Goal: Task Accomplishment & Management: Manage account settings

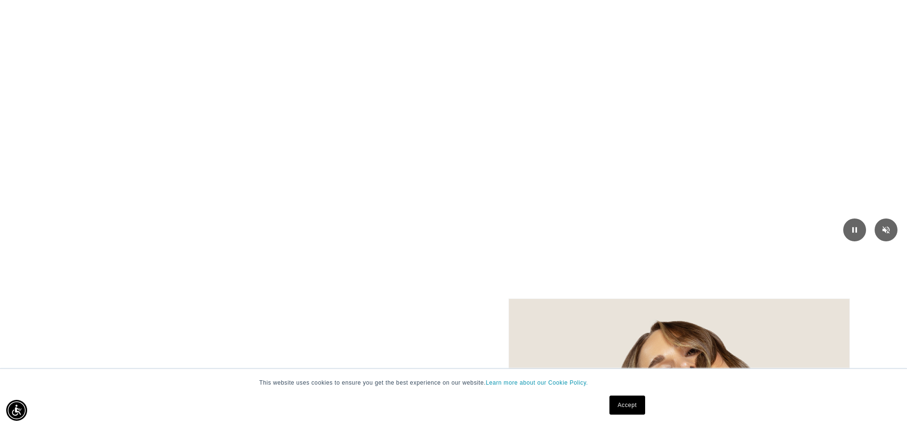
scroll to position [0, 839]
click at [709, 51] on video "Your browser doesn't support HTML5 video. Download the video instead." at bounding box center [453, 95] width 907 height 309
drag, startPoint x: 841, startPoint y: 1, endPoint x: 469, endPoint y: 24, distance: 372.3
click at [469, 24] on video "Your browser doesn't support HTML5 video. Download the video instead." at bounding box center [453, 95] width 907 height 309
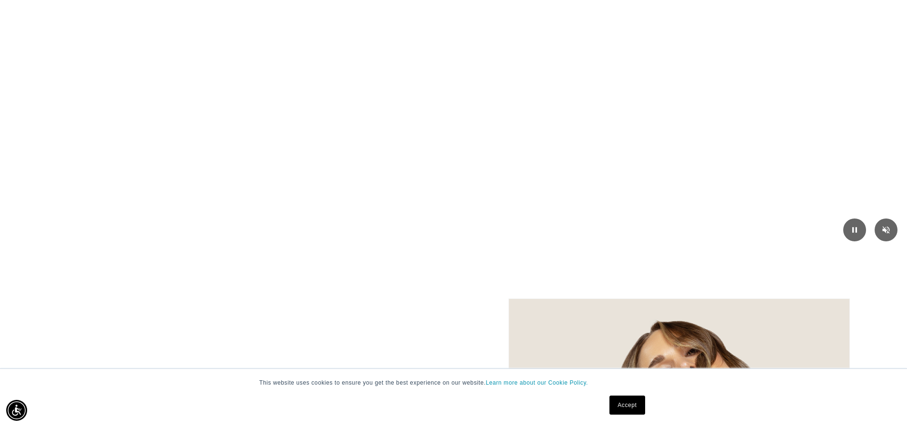
scroll to position [0, 0]
click at [611, 404] on link "Accept" at bounding box center [626, 404] width 35 height 19
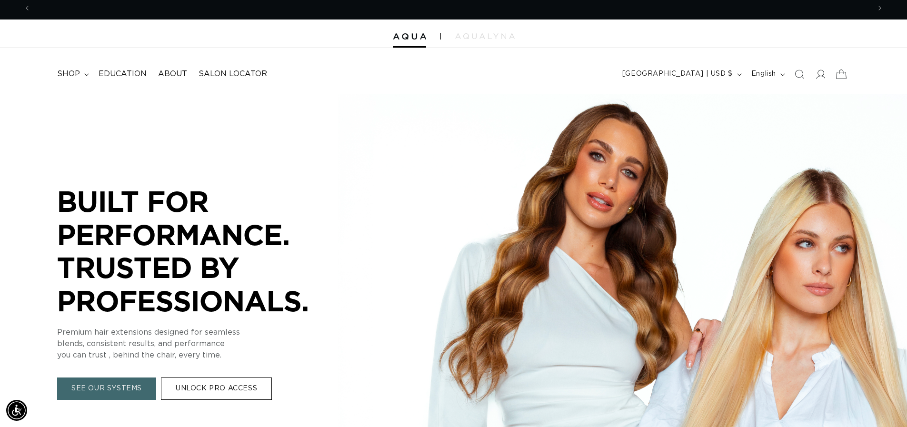
scroll to position [0, 1678]
click at [817, 78] on icon at bounding box center [820, 74] width 10 height 10
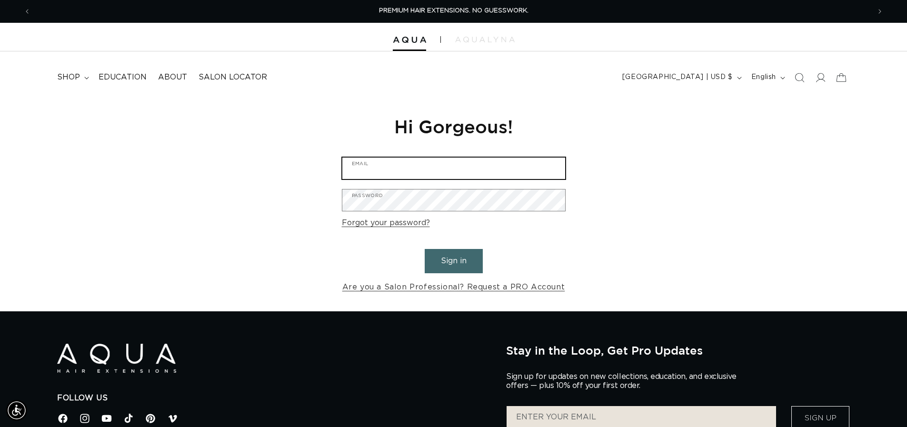
click at [389, 171] on input "Email" at bounding box center [453, 168] width 223 height 21
type input "lkguest@sbcglobal.net"
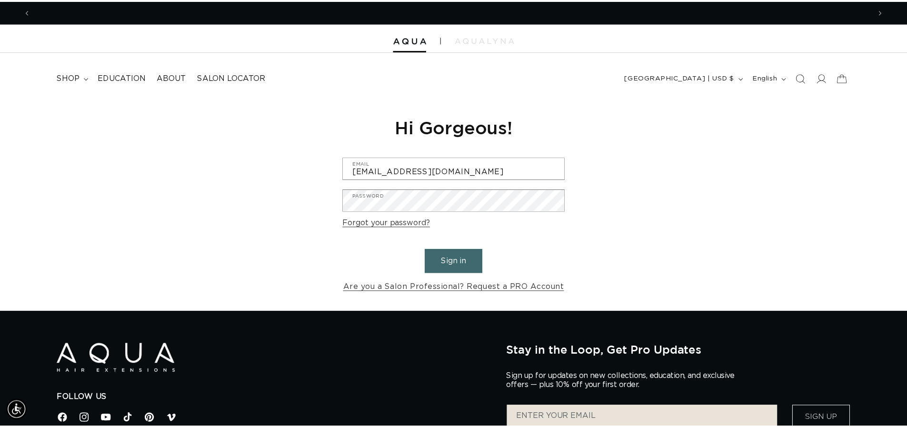
scroll to position [0, 1678]
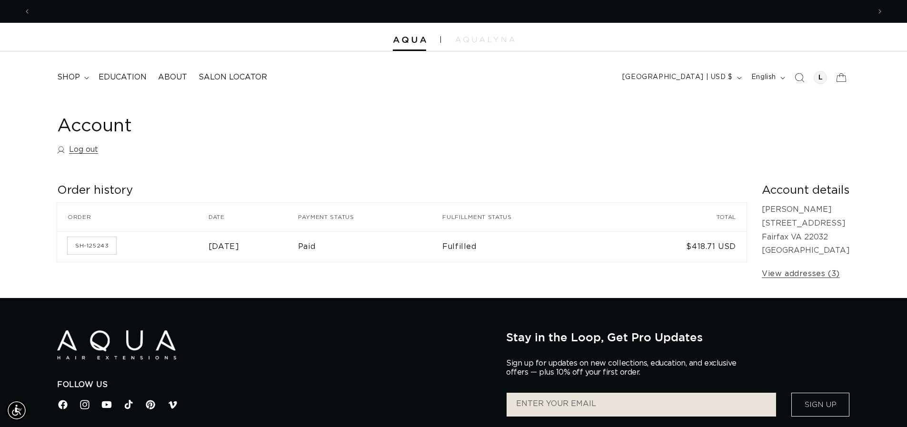
scroll to position [0, 839]
click at [820, 78] on div at bounding box center [819, 77] width 13 height 13
click at [838, 79] on icon at bounding box center [840, 77] width 22 height 22
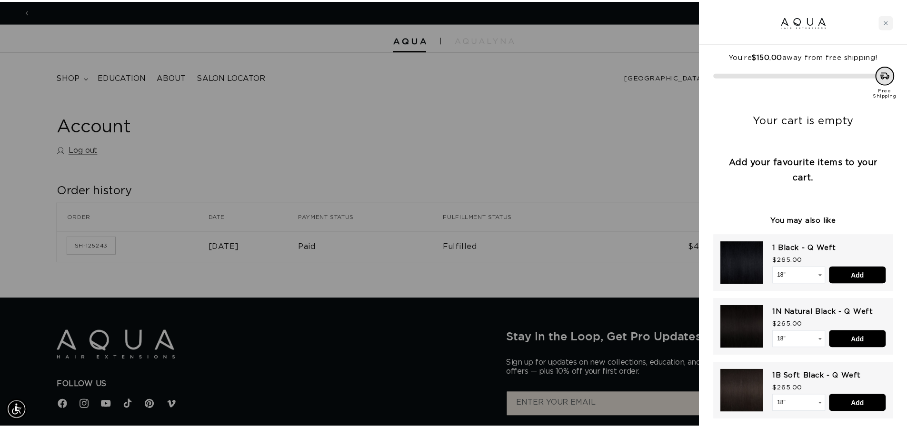
scroll to position [0, 846]
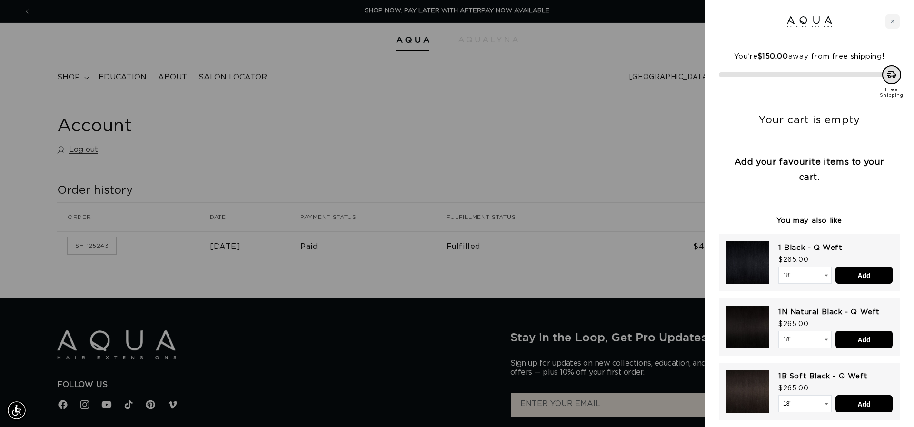
click at [563, 99] on div at bounding box center [457, 213] width 914 height 427
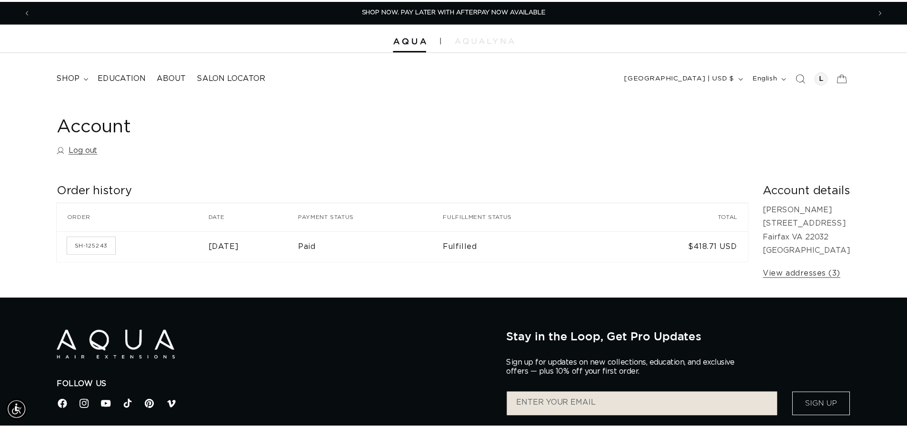
scroll to position [0, 839]
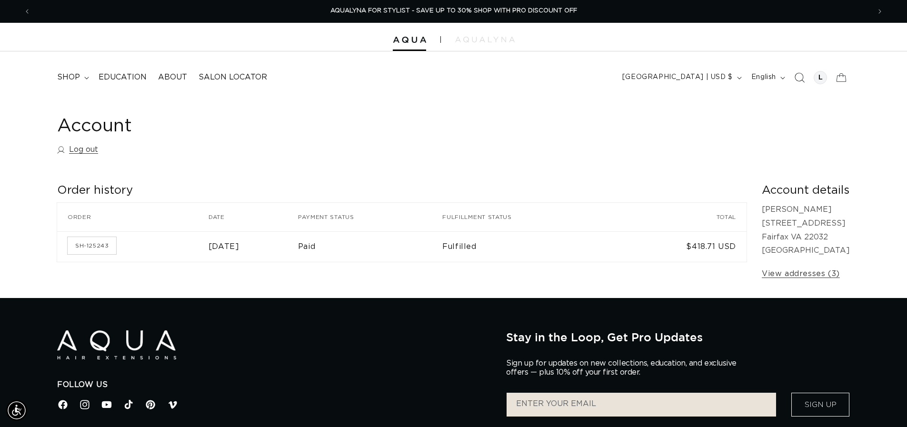
click at [800, 80] on icon "Search" at bounding box center [799, 77] width 10 height 10
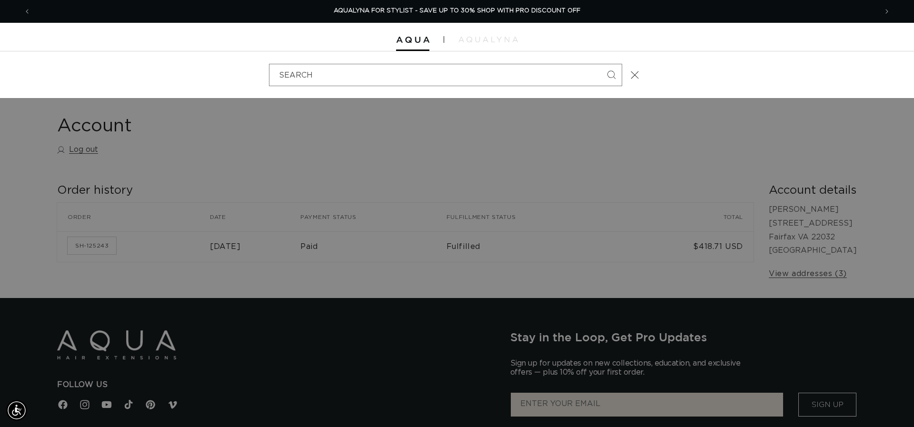
click at [792, 79] on div "Search" at bounding box center [457, 74] width 914 height 47
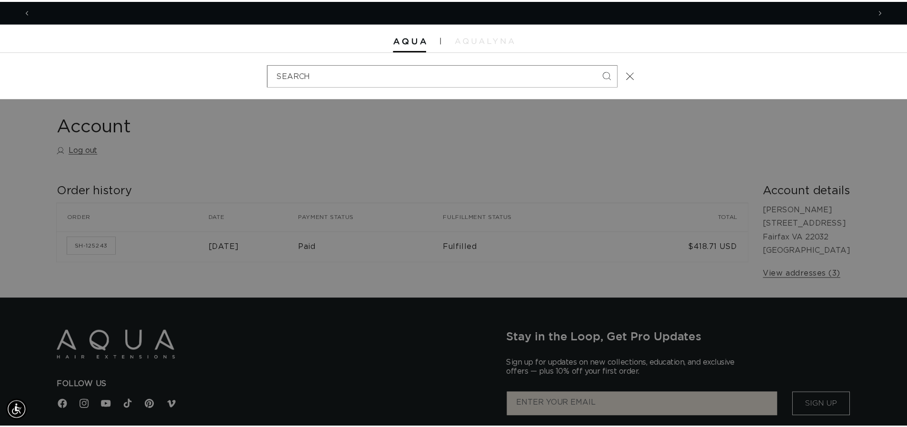
scroll to position [0, 0]
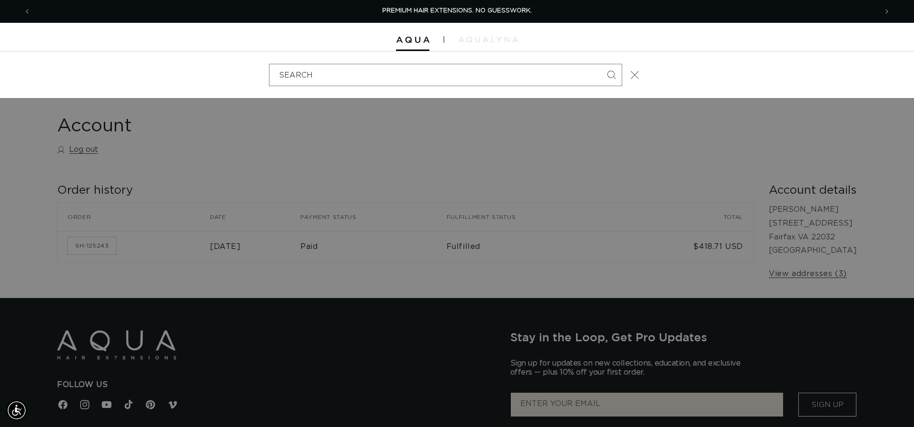
click at [624, 74] on button "Close" at bounding box center [634, 74] width 21 height 21
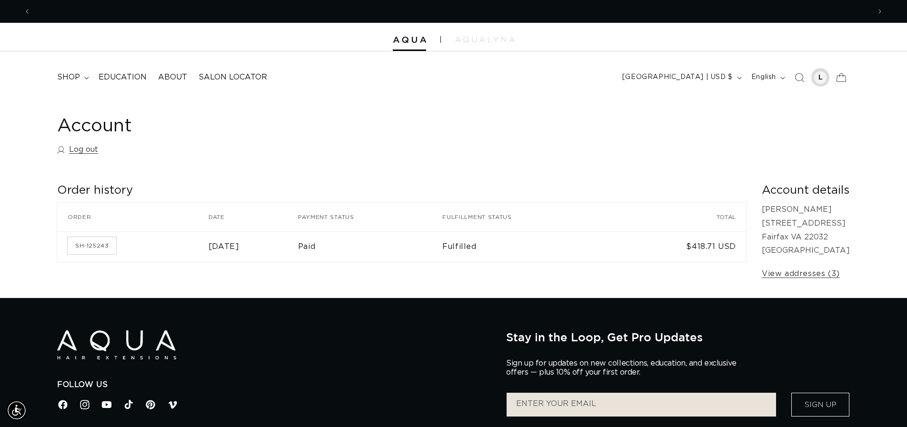
scroll to position [0, 839]
click at [823, 81] on div at bounding box center [819, 77] width 13 height 13
click at [660, 59] on header "FEATURED Last Chance SHOP BY SYSTEM Q Weft Hand Tied Weft Machine Weft Tape In …" at bounding box center [453, 74] width 907 height 46
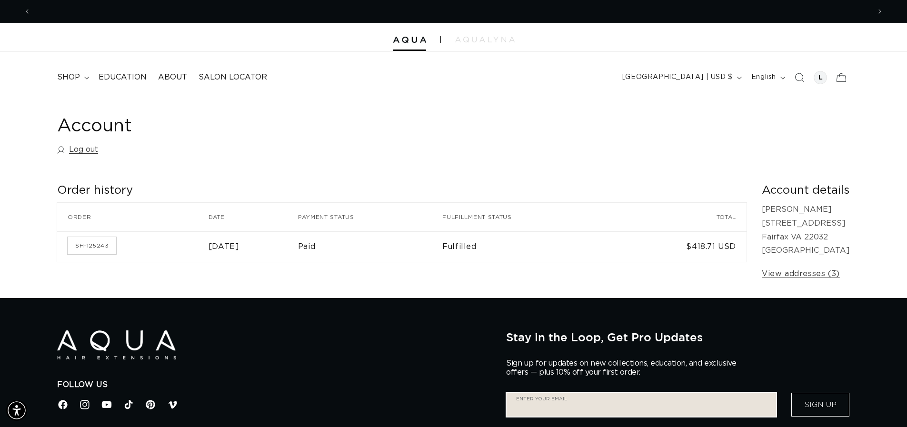
click at [522, 409] on input "Enter your email" at bounding box center [640, 405] width 269 height 24
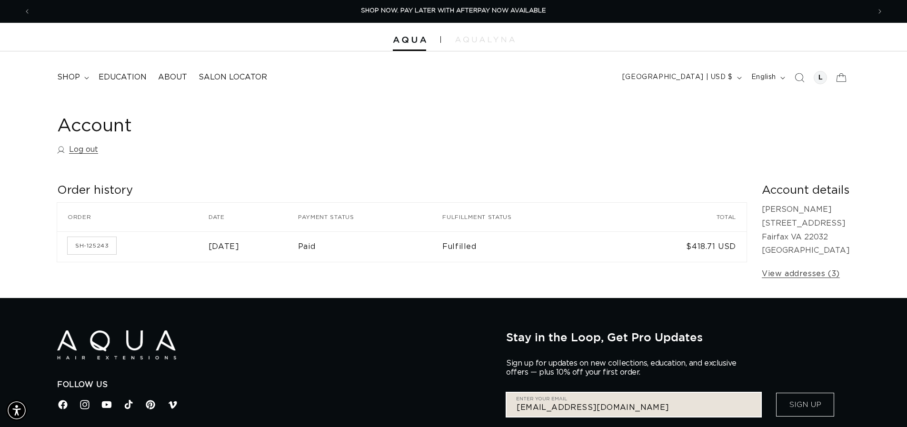
type input "[EMAIL_ADDRESS][DOMAIN_NAME]"
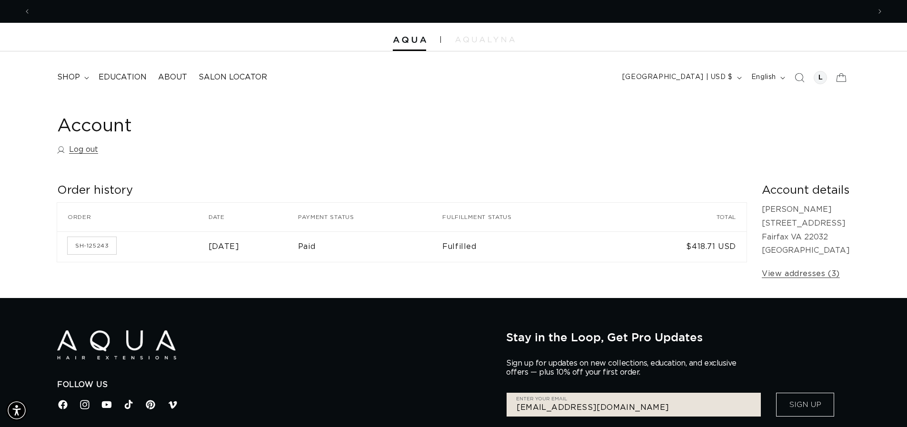
click at [786, 406] on button "Sign Up" at bounding box center [805, 405] width 58 height 24
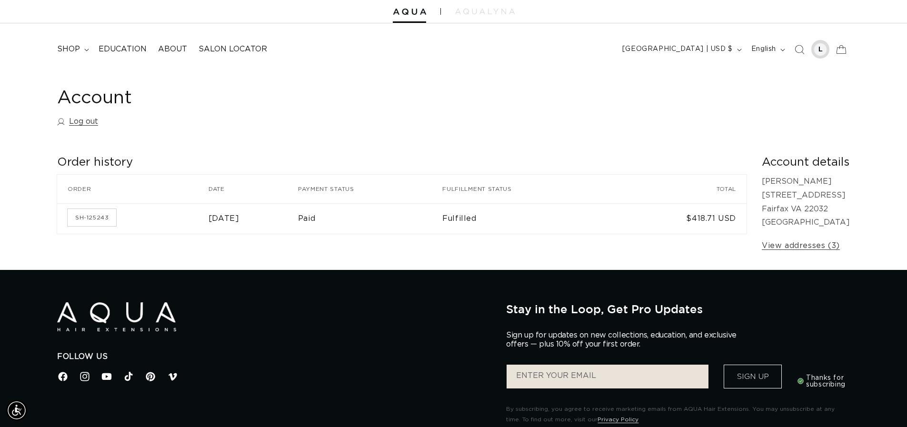
scroll to position [0, 1678]
click at [821, 52] on div at bounding box center [819, 49] width 13 height 13
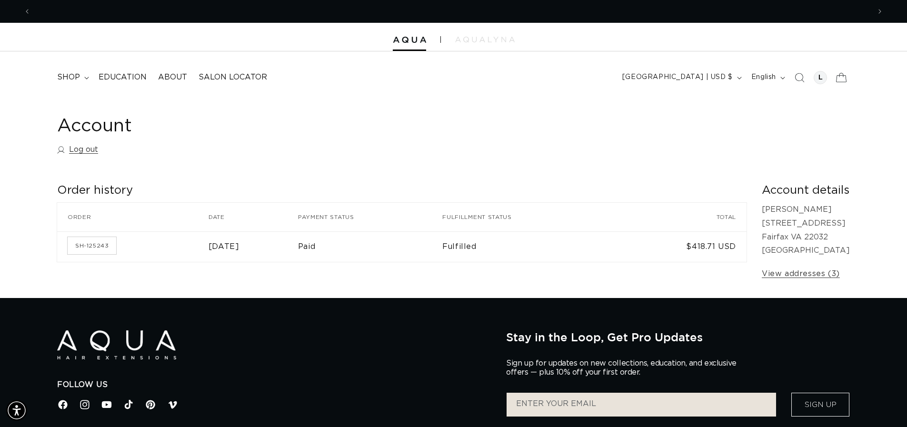
click at [839, 78] on icon at bounding box center [840, 77] width 22 height 22
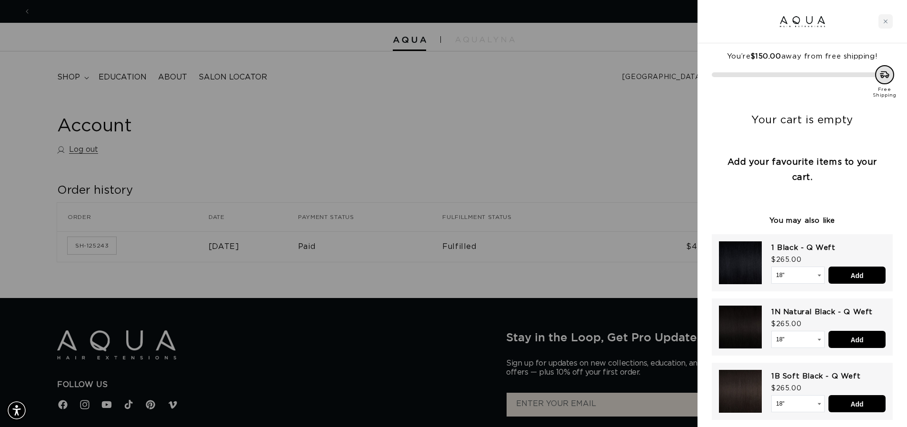
scroll to position [0, 846]
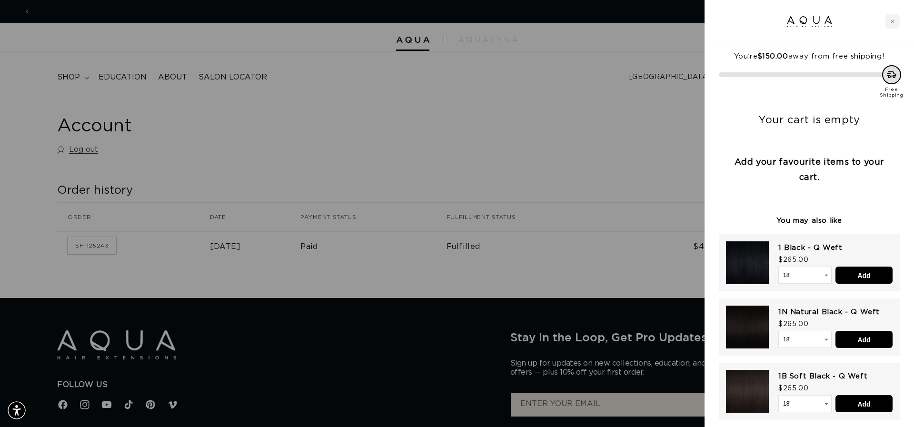
click at [511, 94] on div at bounding box center [457, 213] width 914 height 427
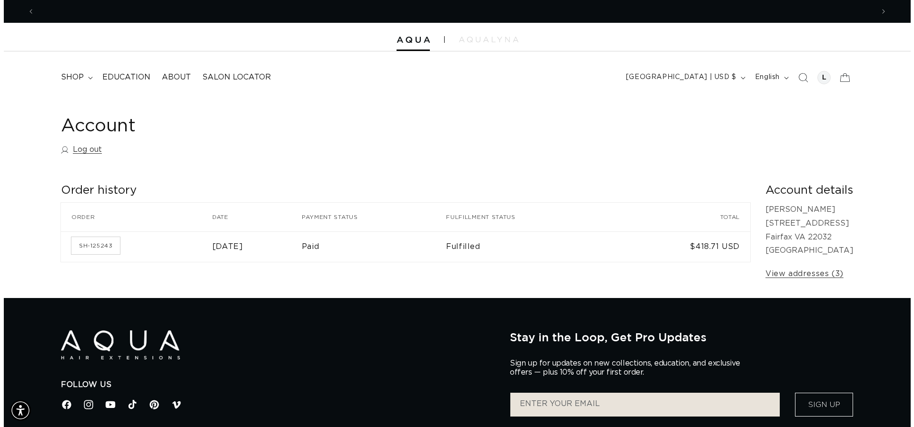
scroll to position [0, 1678]
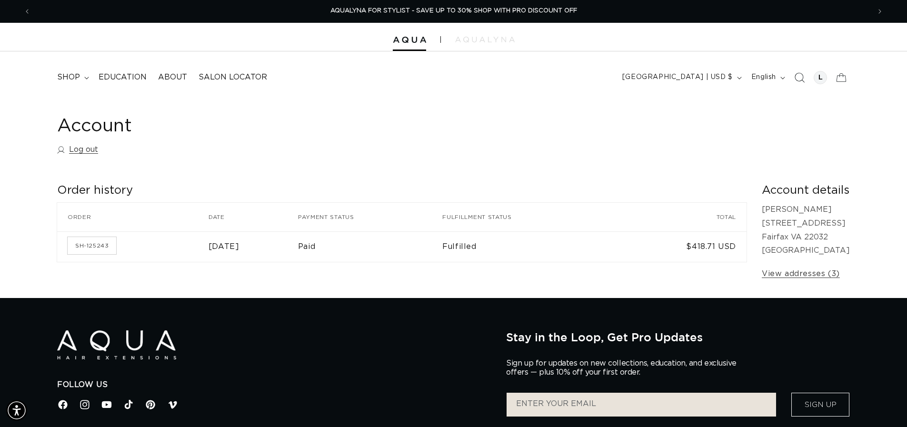
click at [800, 79] on icon "Search" at bounding box center [799, 77] width 10 height 10
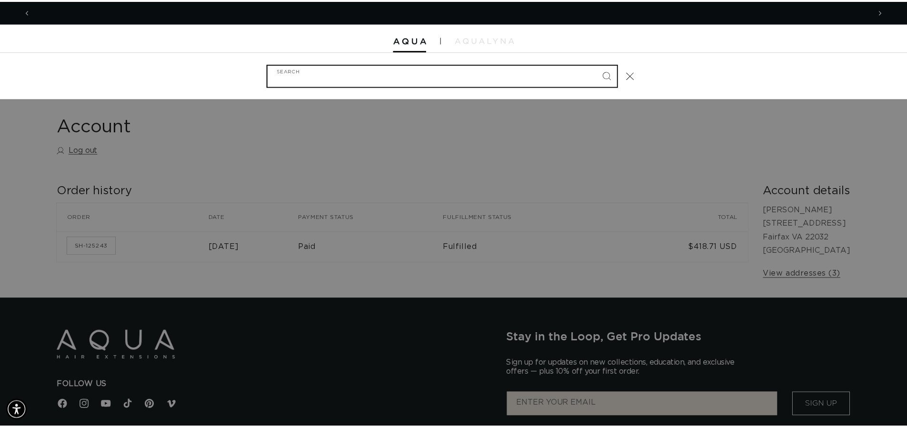
scroll to position [0, 1692]
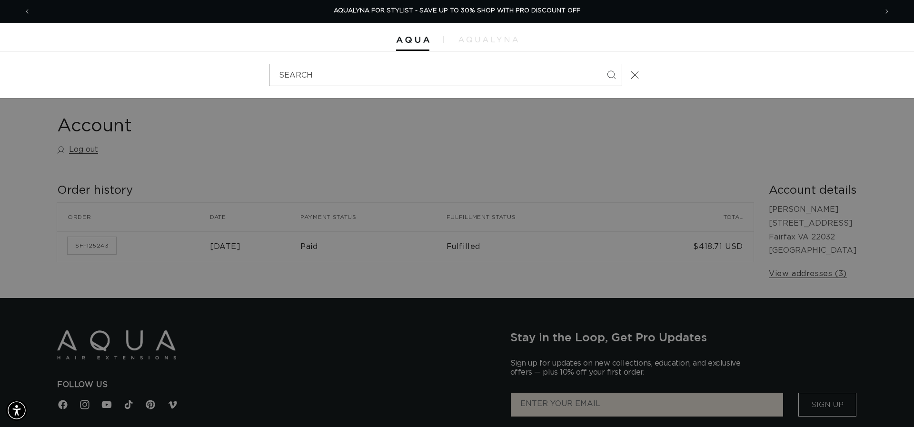
click at [0, 75] on div "Search" at bounding box center [0, 75] width 0 height 0
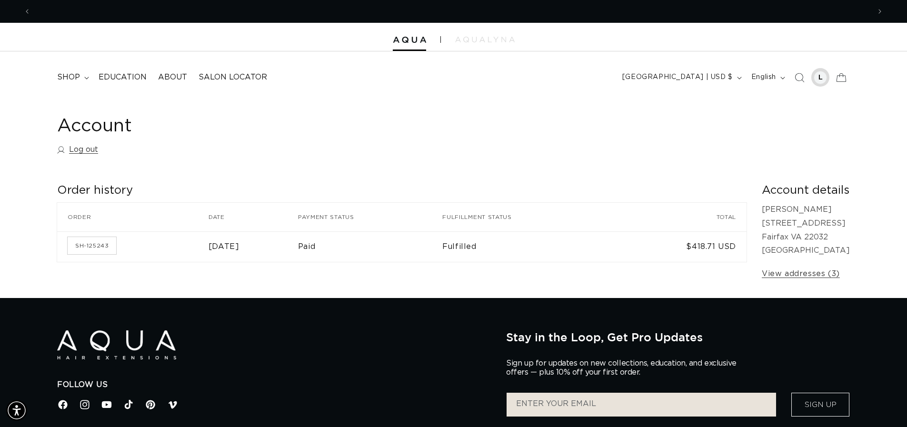
scroll to position [0, 839]
click at [817, 77] on div at bounding box center [819, 77] width 13 height 13
click at [774, 272] on link "View addresses (3)" at bounding box center [800, 274] width 78 height 14
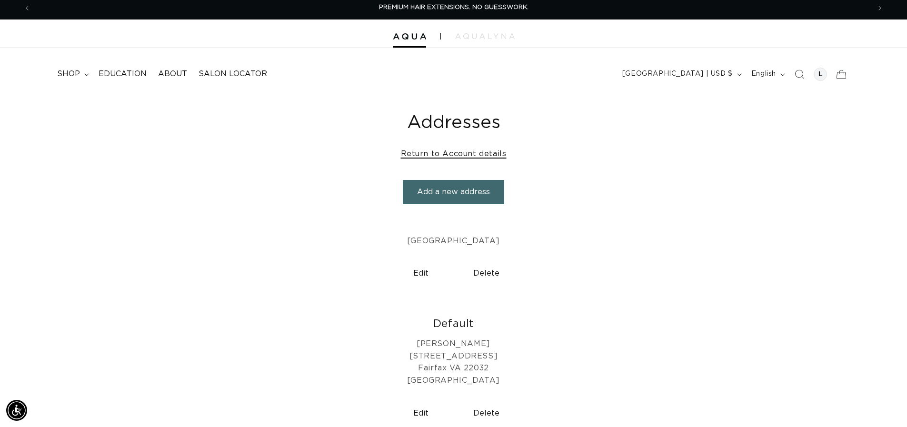
click at [430, 153] on link "Return to Account details" at bounding box center [454, 154] width 106 height 14
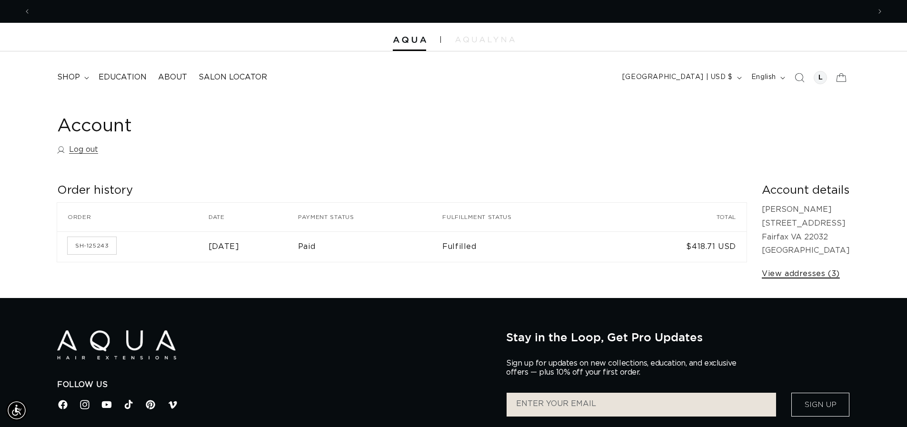
scroll to position [0, 1678]
click at [789, 275] on link "View addresses (3)" at bounding box center [800, 274] width 78 height 14
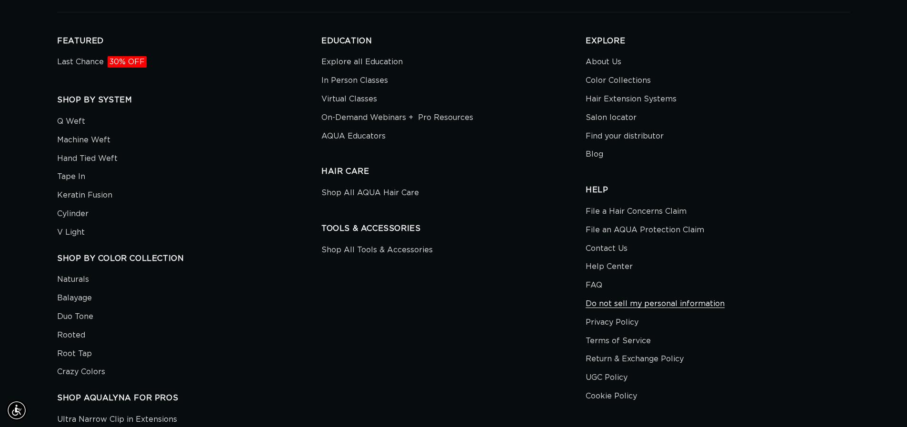
scroll to position [0, 839]
click at [640, 301] on link "Do not sell my personal information" at bounding box center [654, 304] width 139 height 19
click at [598, 247] on link "Contact Us" at bounding box center [606, 248] width 42 height 19
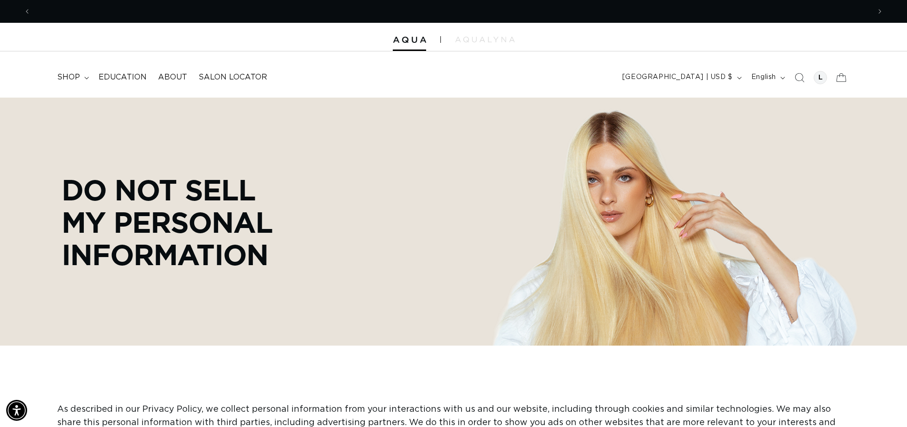
scroll to position [0, 839]
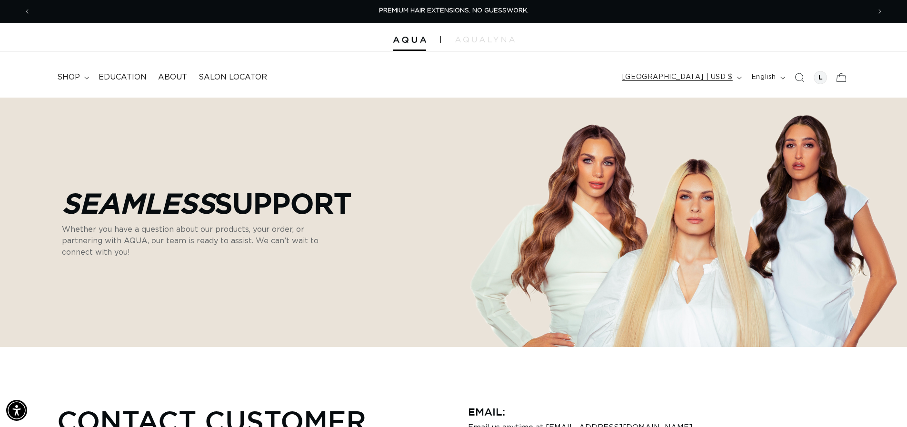
click at [705, 78] on span "[GEOGRAPHIC_DATA] | USD $" at bounding box center [677, 77] width 110 height 10
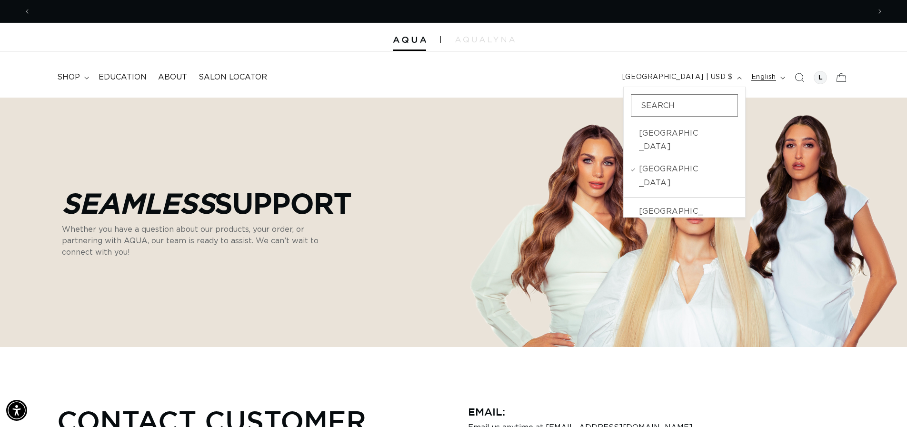
scroll to position [0, 839]
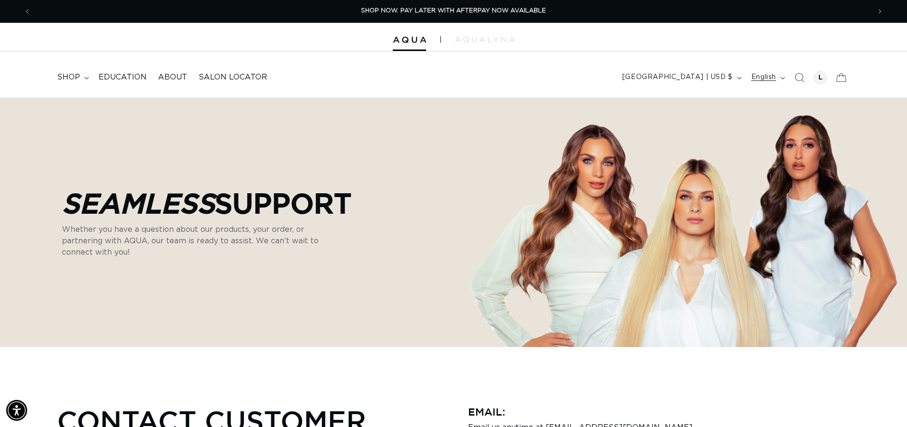
click at [754, 77] on span "English" at bounding box center [763, 77] width 25 height 10
click at [800, 78] on icon "Search" at bounding box center [799, 77] width 10 height 10
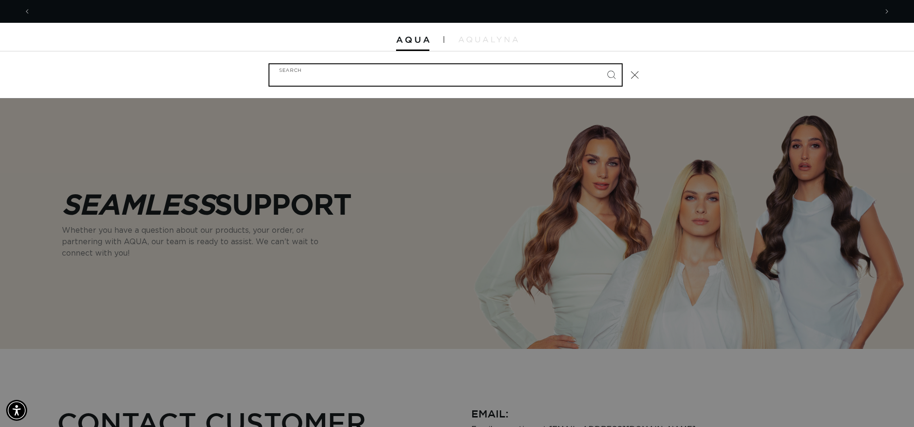
scroll to position [0, 0]
click at [287, 78] on input "Search" at bounding box center [445, 74] width 352 height 21
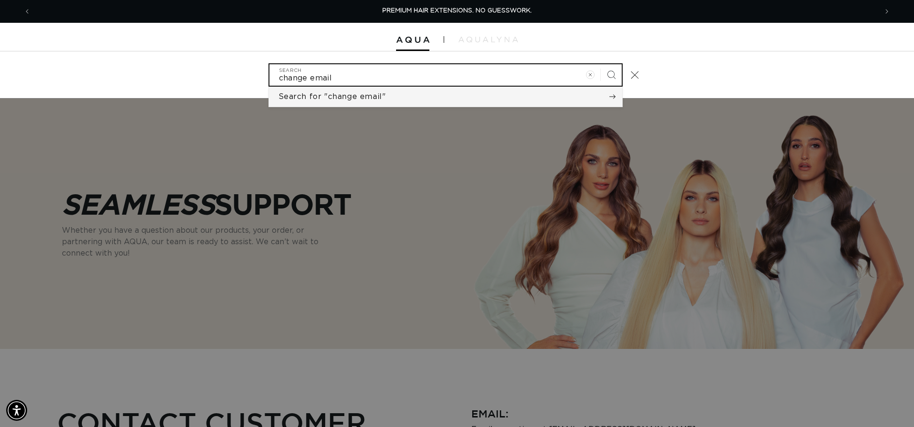
type input "change email"
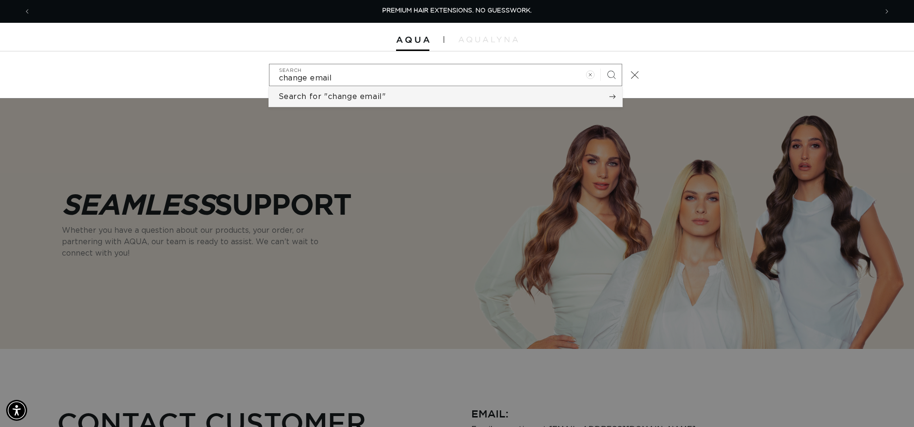
click at [338, 99] on span "Search for "change email"" at bounding box center [332, 96] width 108 height 10
